Goal: Find specific page/section: Find specific page/section

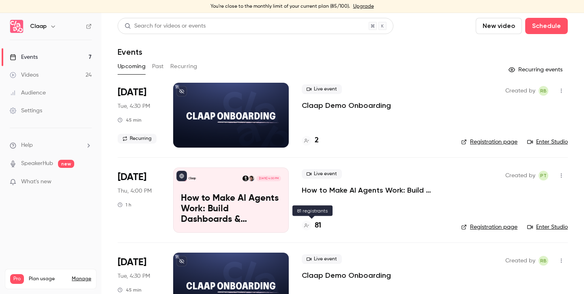
click at [320, 225] on h4 "81" at bounding box center [318, 225] width 6 height 11
